Goal: Transaction & Acquisition: Purchase product/service

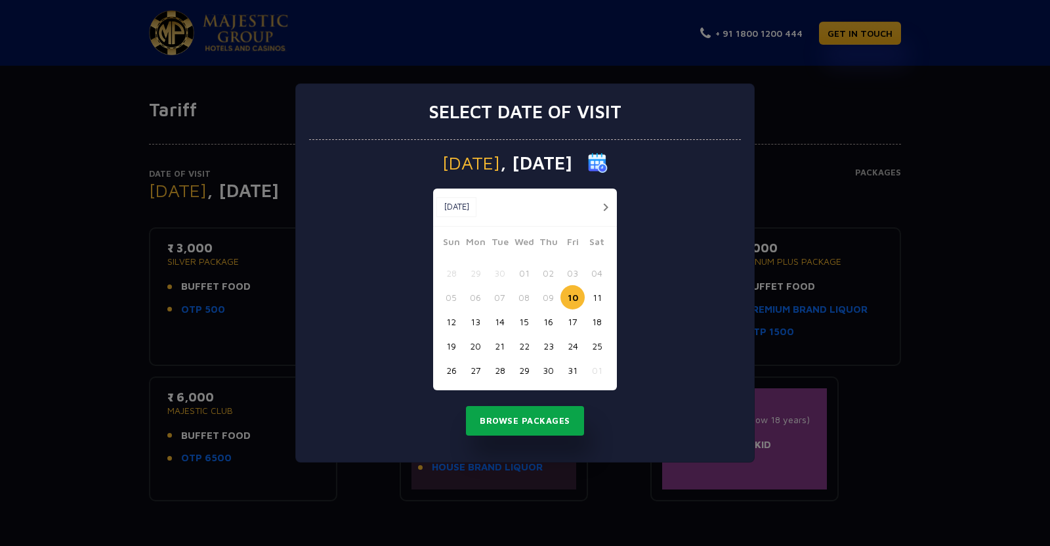
click at [513, 423] on button "Browse Packages" at bounding box center [525, 421] width 118 height 30
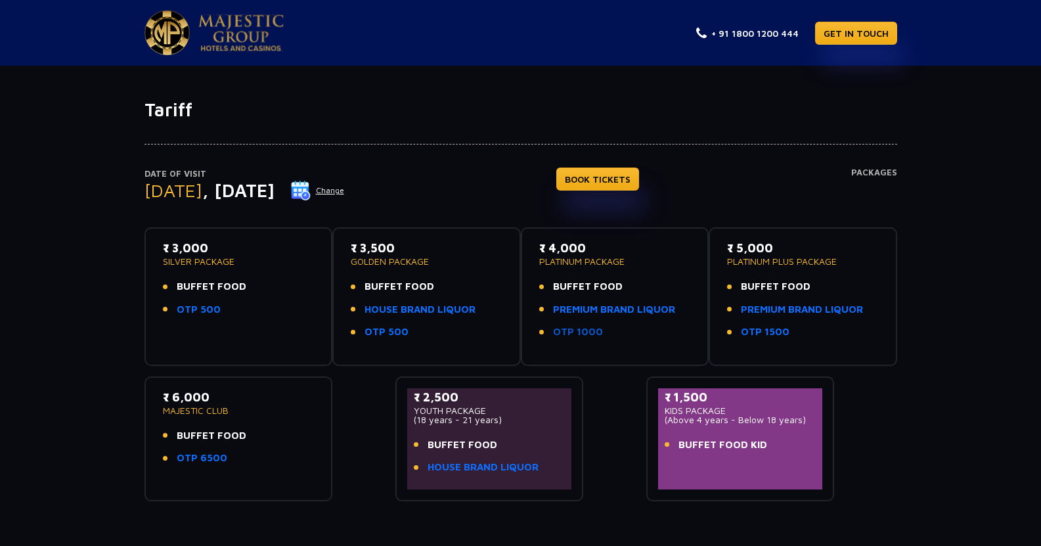
click at [581, 332] on link "OTP 1000" at bounding box center [578, 331] width 50 height 15
drag, startPoint x: 519, startPoint y: 406, endPoint x: 356, endPoint y: 386, distance: 164.7
click at [356, 386] on div "₹ 3,000 SILVER PACKAGE BUFFET FOOD OTP 500 ₹ 3,500 GOLDEN PACKAGE BUFFET FOOD H…" at bounding box center [520, 359] width 752 height 284
